Goal: Task Accomplishment & Management: Manage account settings

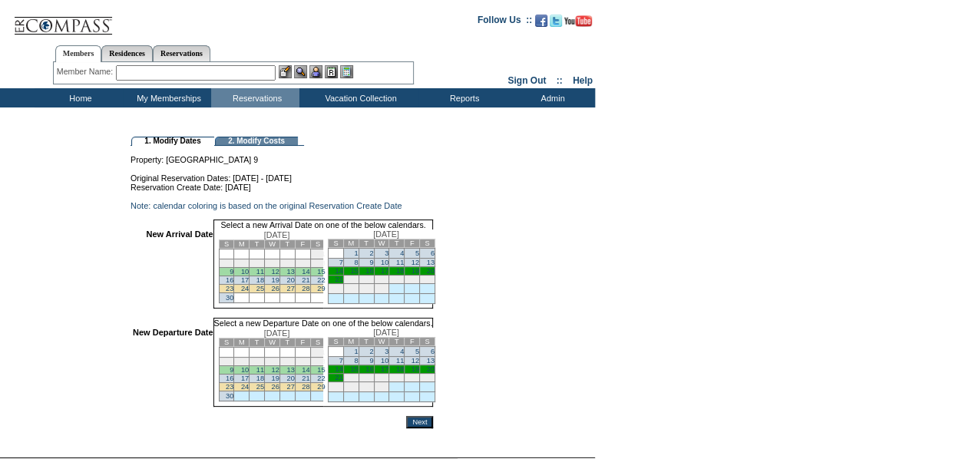
click at [342, 275] on link "14" at bounding box center [339, 271] width 8 height 8
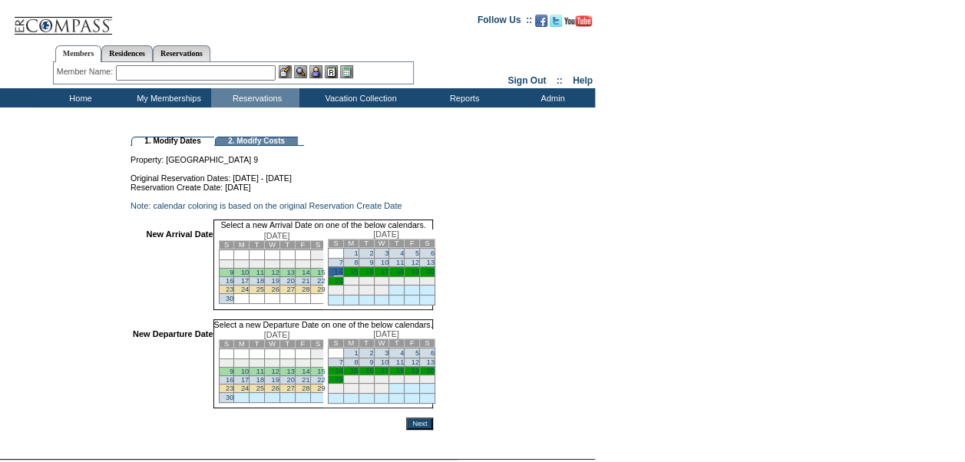
click at [404, 375] on link "18" at bounding box center [400, 371] width 8 height 8
click at [433, 431] on input "Next" at bounding box center [419, 425] width 27 height 12
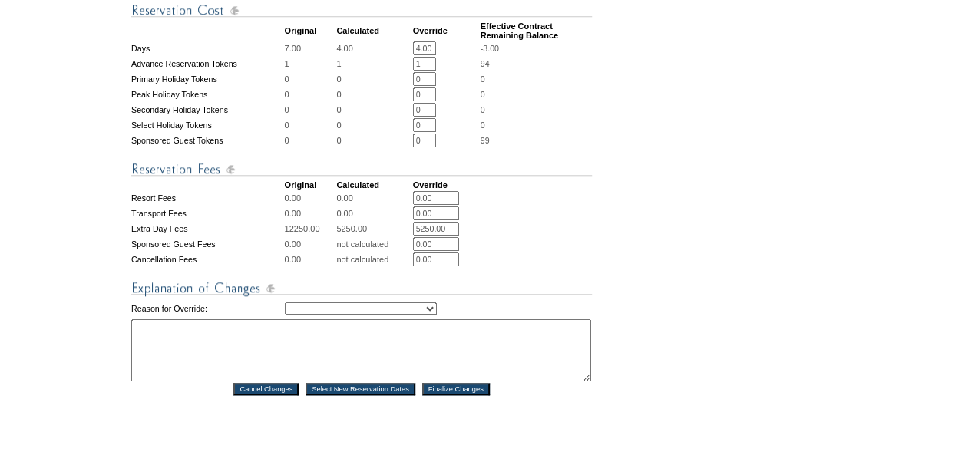
scroll to position [568, 0]
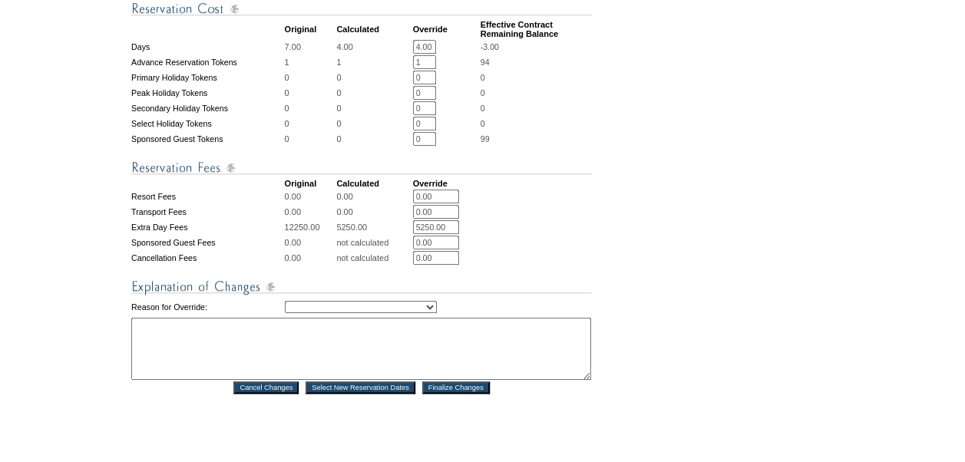
click at [359, 313] on select "Creating Continuous Stay Days Rebooked After Cancellation Editing Occupant Expe…" at bounding box center [361, 307] width 152 height 12
select select "1043"
click at [285, 313] on select "Creating Continuous Stay Days Rebooked After Cancellation Editing Occupant Expe…" at bounding box center [361, 307] width 152 height 12
click at [329, 372] on textarea at bounding box center [361, 349] width 460 height 62
type textarea "date change"
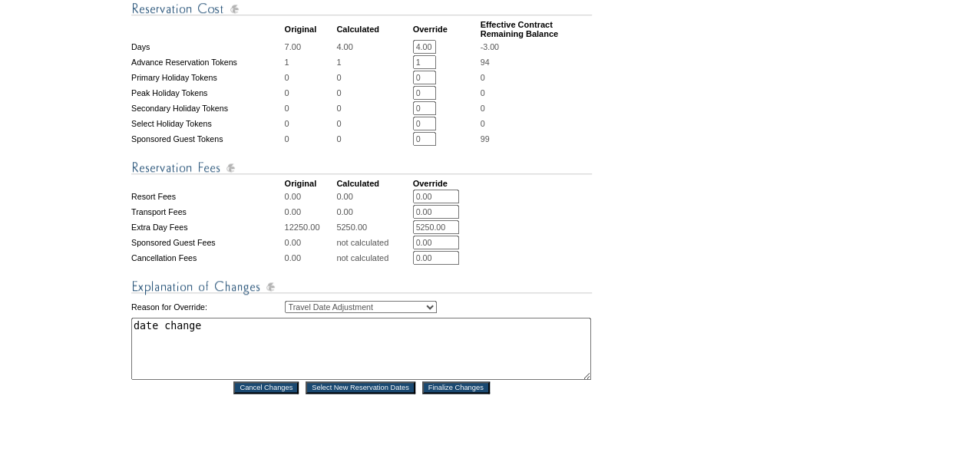
click at [444, 394] on input "Finalize Changes" at bounding box center [456, 388] width 68 height 12
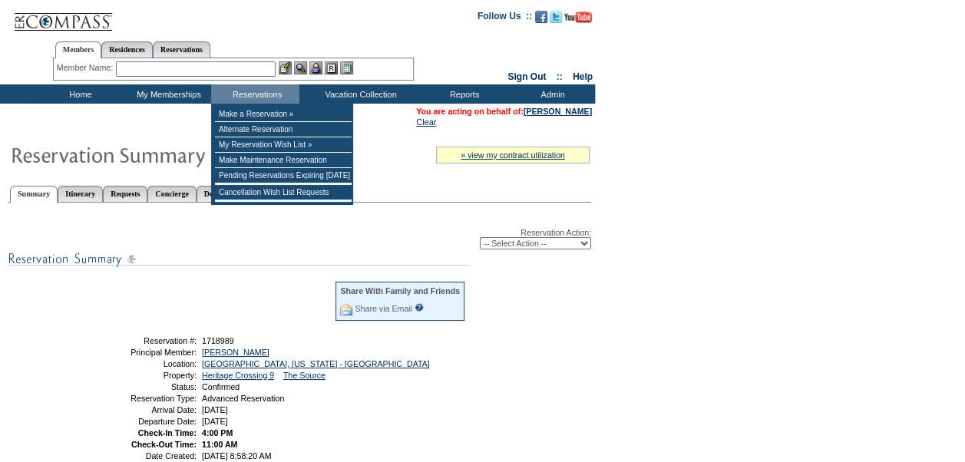
click at [250, 71] on input "text" at bounding box center [196, 68] width 160 height 15
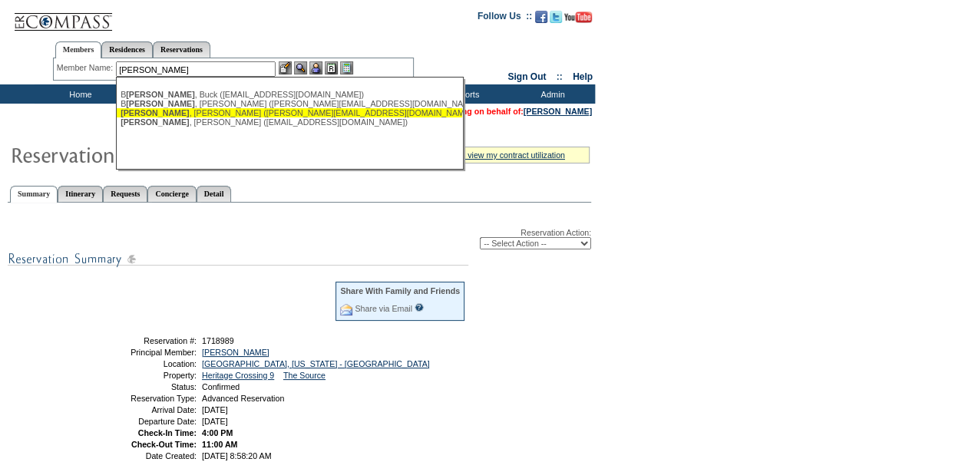
click at [221, 112] on div "[PERSON_NAME] ([PERSON_NAME][EMAIL_ADDRESS][DOMAIN_NAME])" at bounding box center [290, 112] width 338 height 9
type input "[PERSON_NAME] ([PERSON_NAME][EMAIL_ADDRESS][DOMAIN_NAME])"
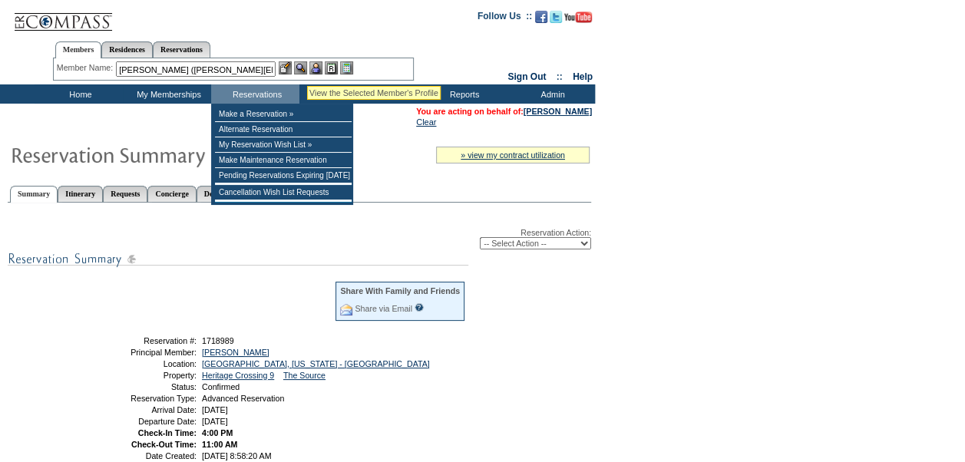
click at [306, 68] on img at bounding box center [300, 67] width 13 height 13
